Goal: Task Accomplishment & Management: Manage account settings

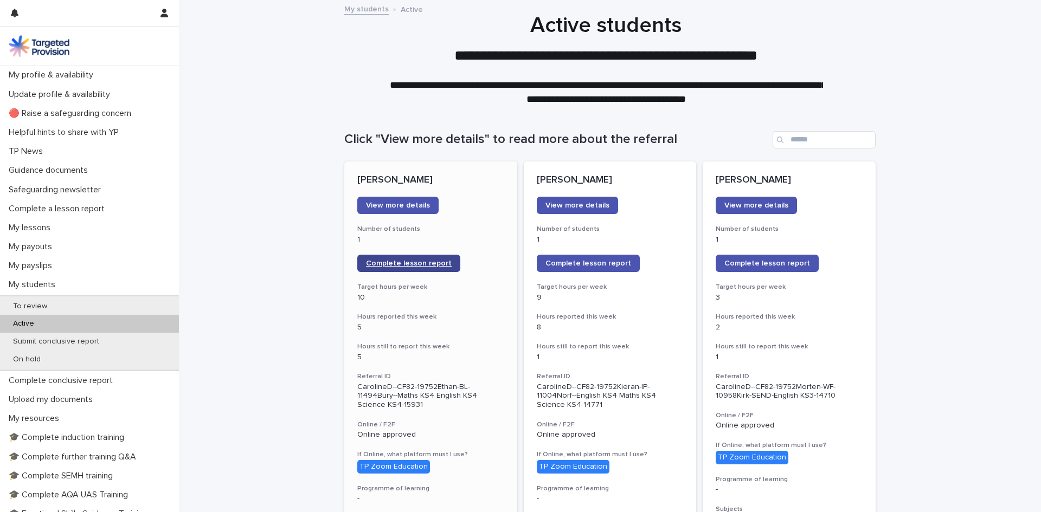
click at [393, 264] on span "Complete lesson report" at bounding box center [409, 264] width 86 height 8
click at [54, 229] on p "My lessons" at bounding box center [31, 228] width 55 height 10
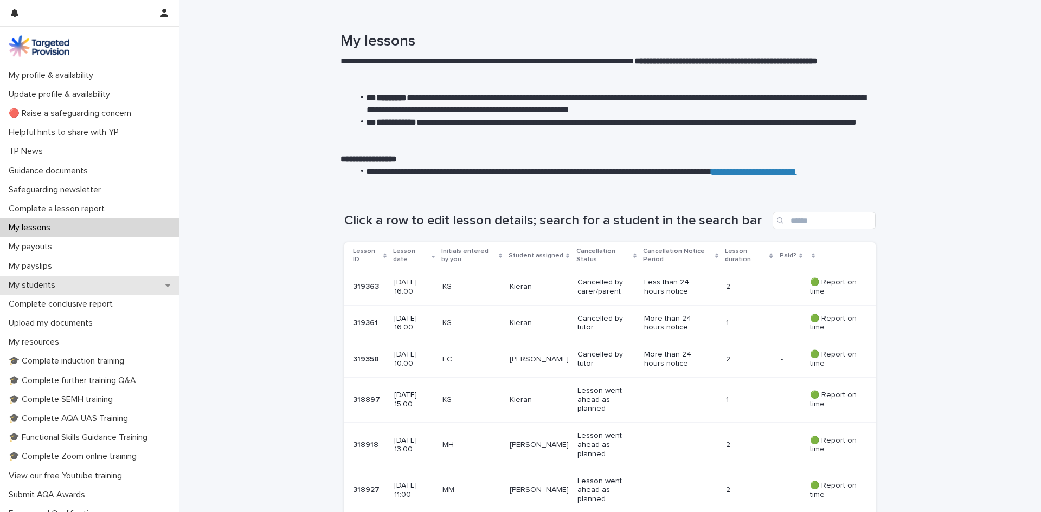
click at [23, 282] on p "My students" at bounding box center [34, 285] width 60 height 10
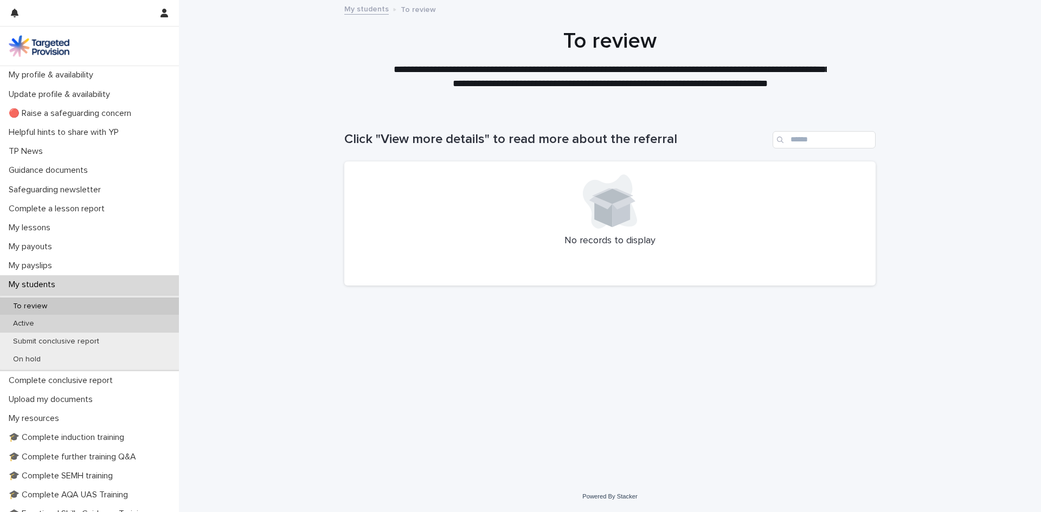
click at [17, 322] on p "Active" at bounding box center [23, 323] width 38 height 9
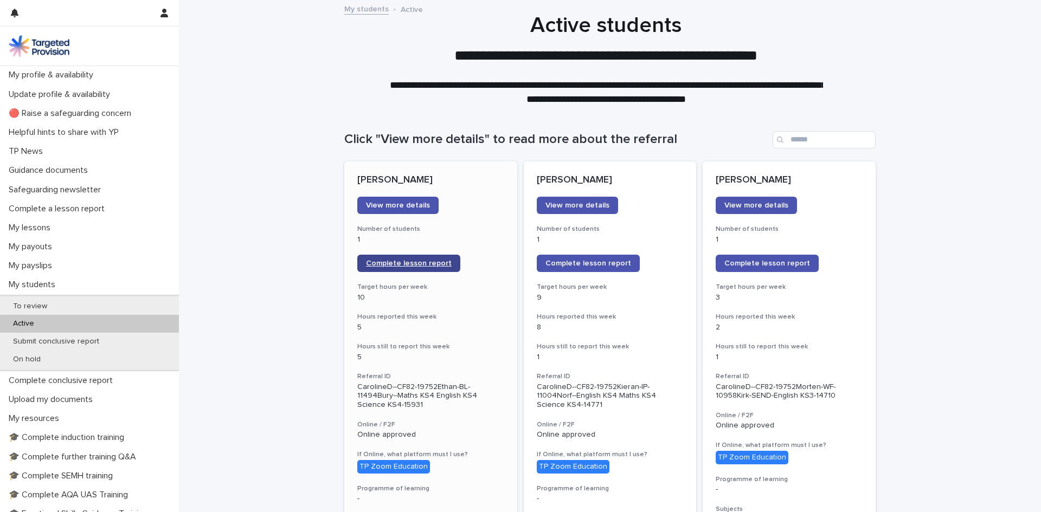
click at [434, 266] on span "Complete lesson report" at bounding box center [409, 264] width 86 height 8
